Goal: Find specific fact: Find specific fact

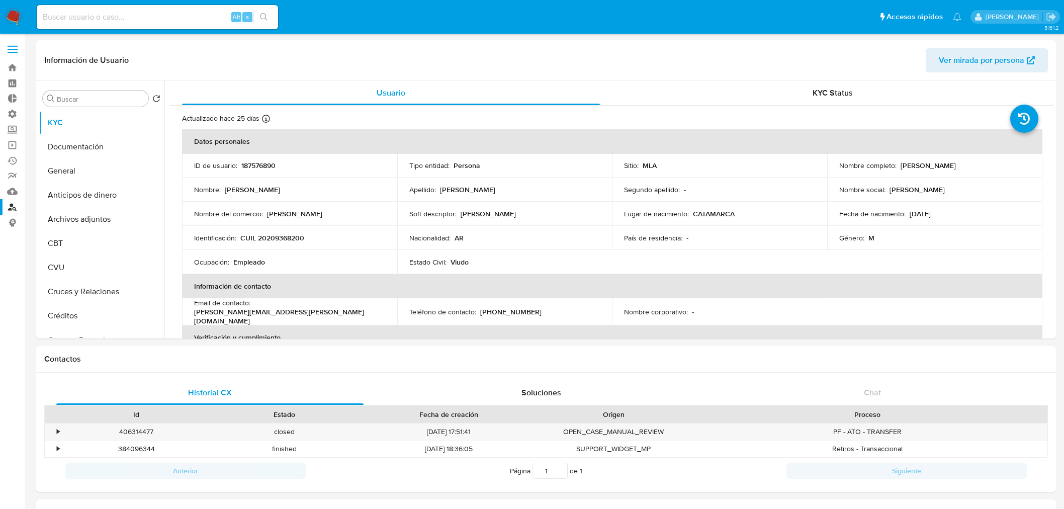
select select "10"
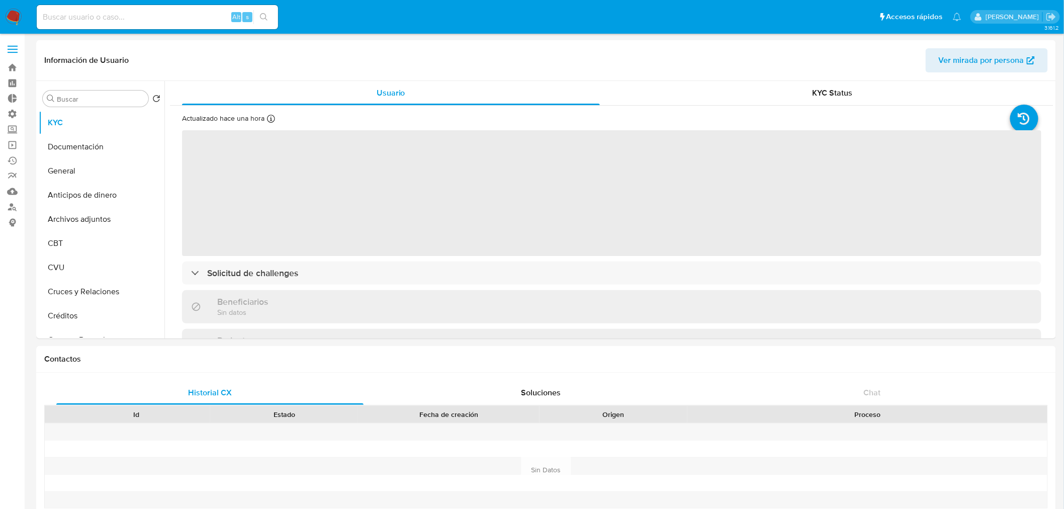
select select "10"
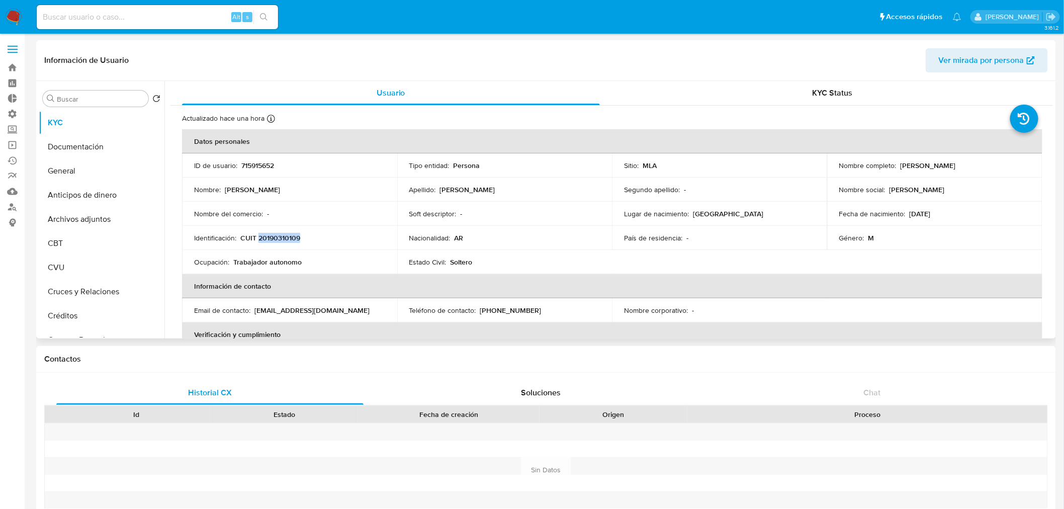
drag, startPoint x: 308, startPoint y: 233, endPoint x: 258, endPoint y: 235, distance: 50.3
click at [258, 235] on div "Identificación : CUIT 20190310109" at bounding box center [289, 237] width 191 height 9
copy p "20190310109"
